Goal: Task Accomplishment & Management: Manage account settings

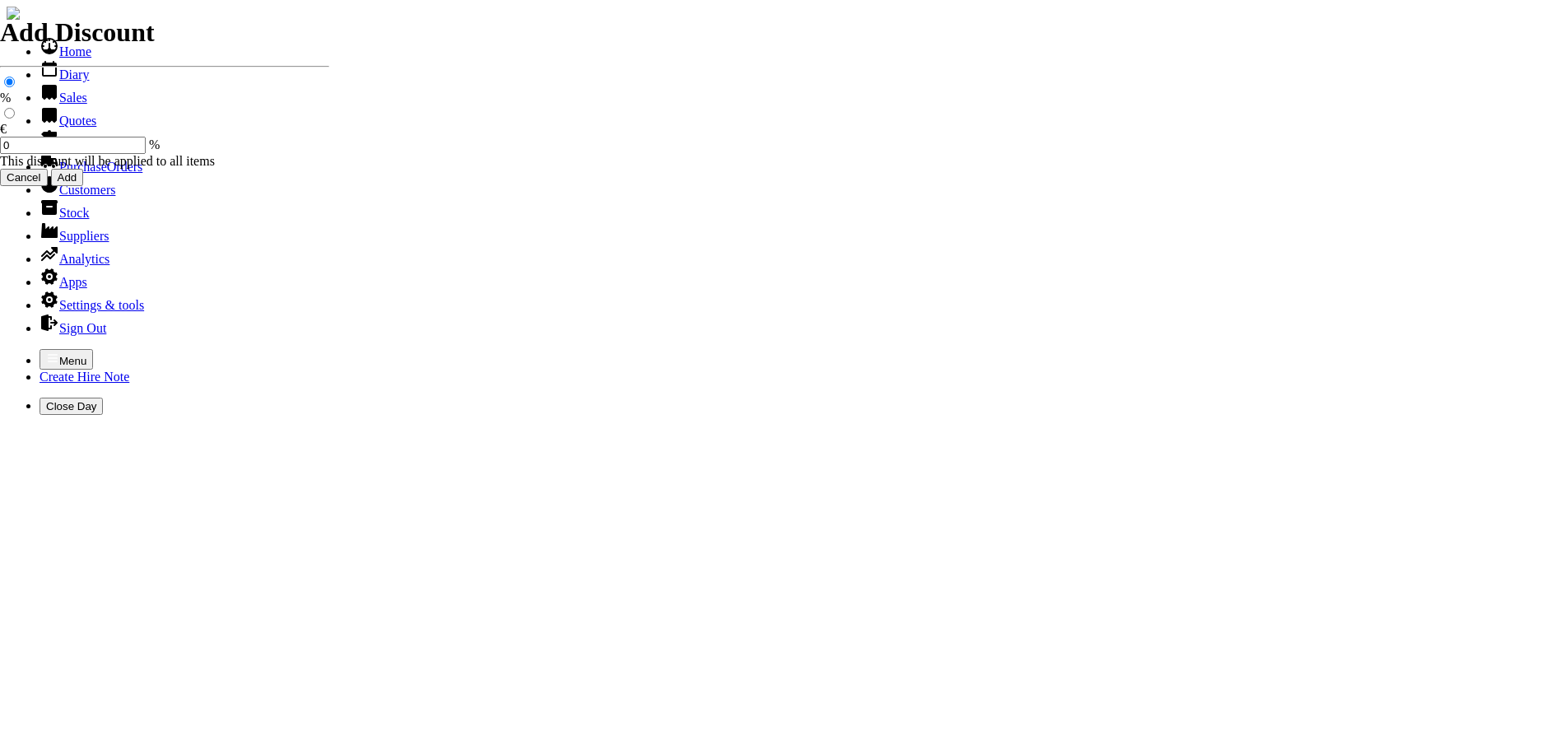
select select "HO"
click at [46, 352] on icon "button" at bounding box center [52, 358] width 13 height 13
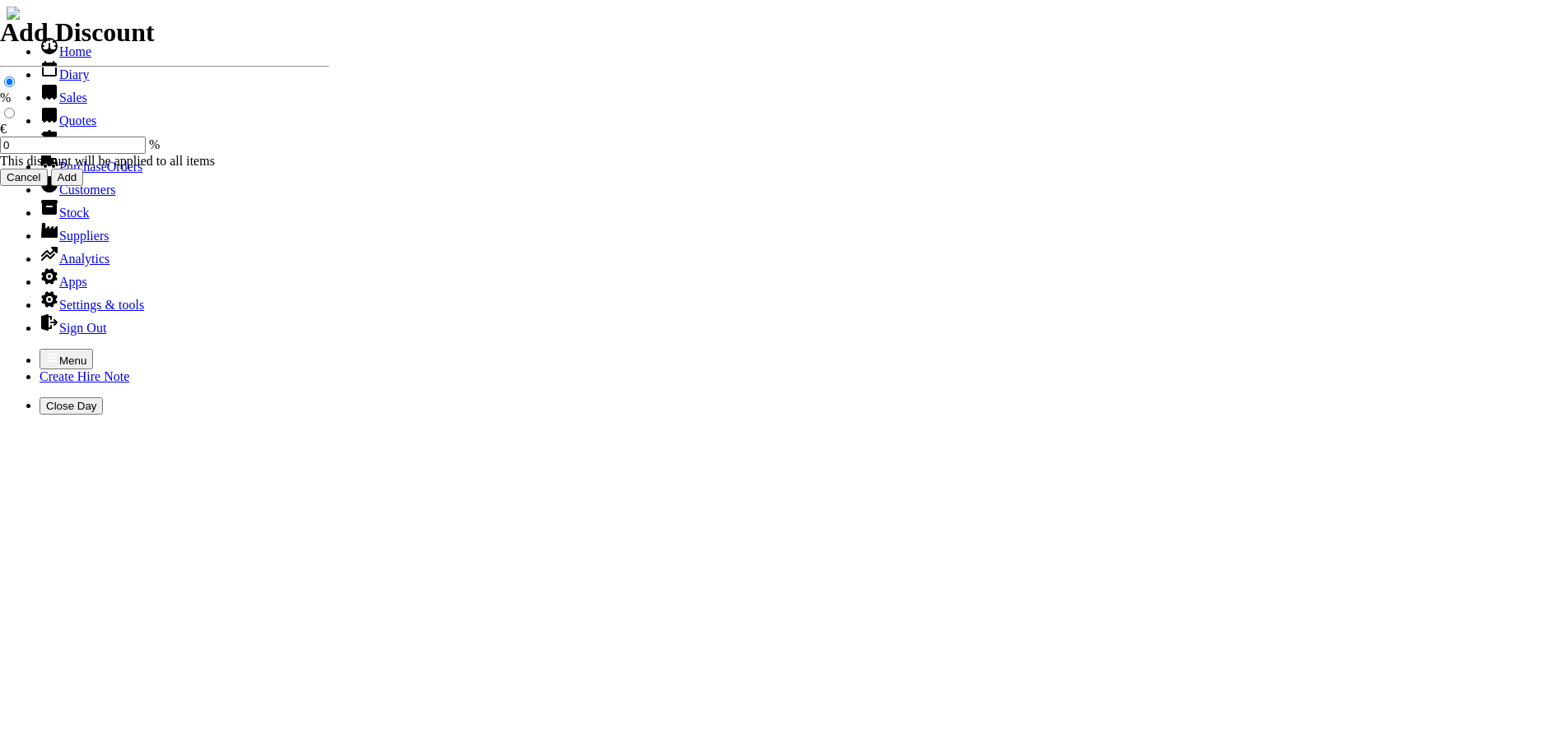
click at [83, 196] on link "Customers" at bounding box center [77, 189] width 76 height 14
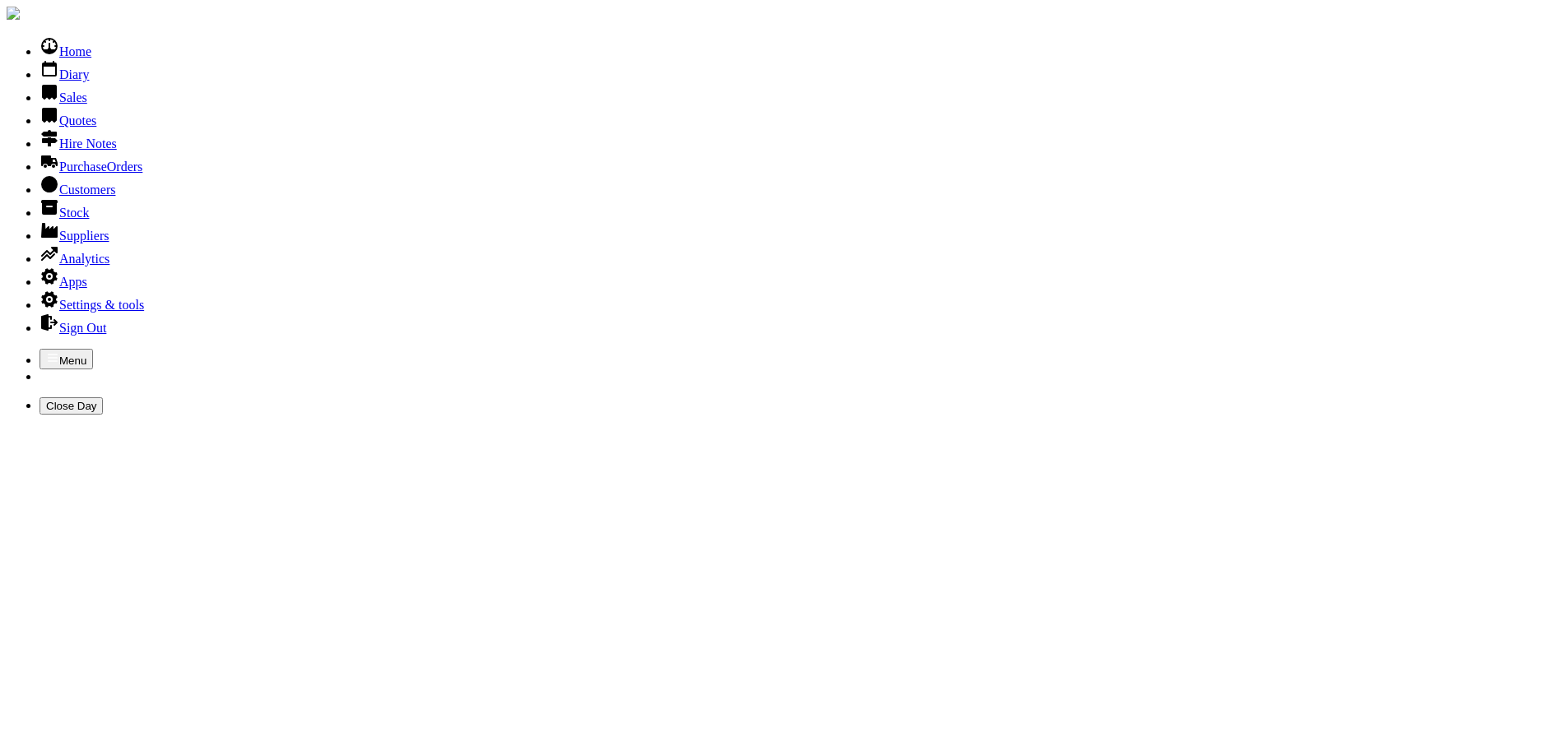
type input "hollyhill"
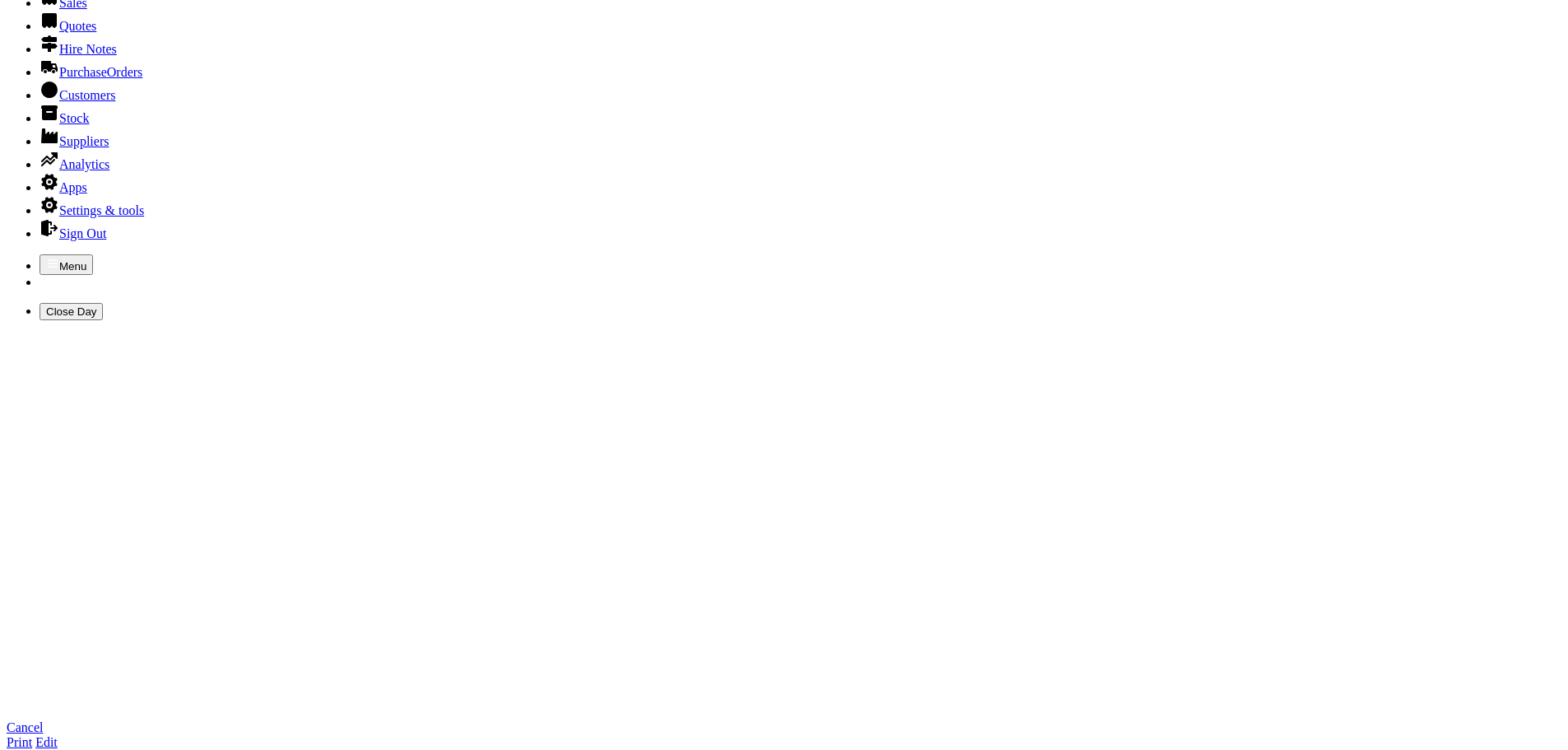
scroll to position [247, 0]
